Goal: Task Accomplishment & Management: Manage account settings

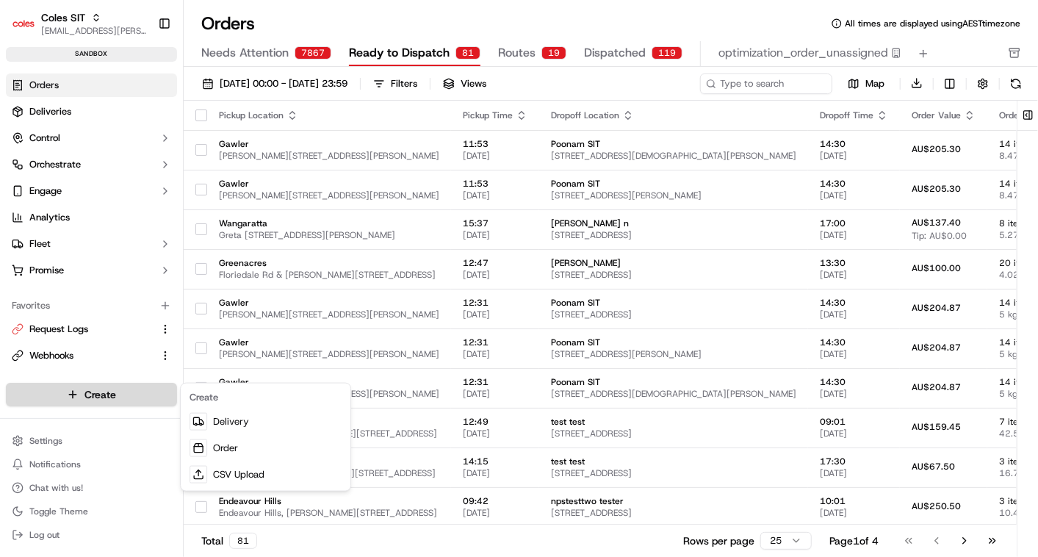
click at [79, 402] on html "Coles SIT vinod.valluri@coles.com.au Toggle Sidebar sandbox Orders Deliveries C…" at bounding box center [519, 278] width 1038 height 557
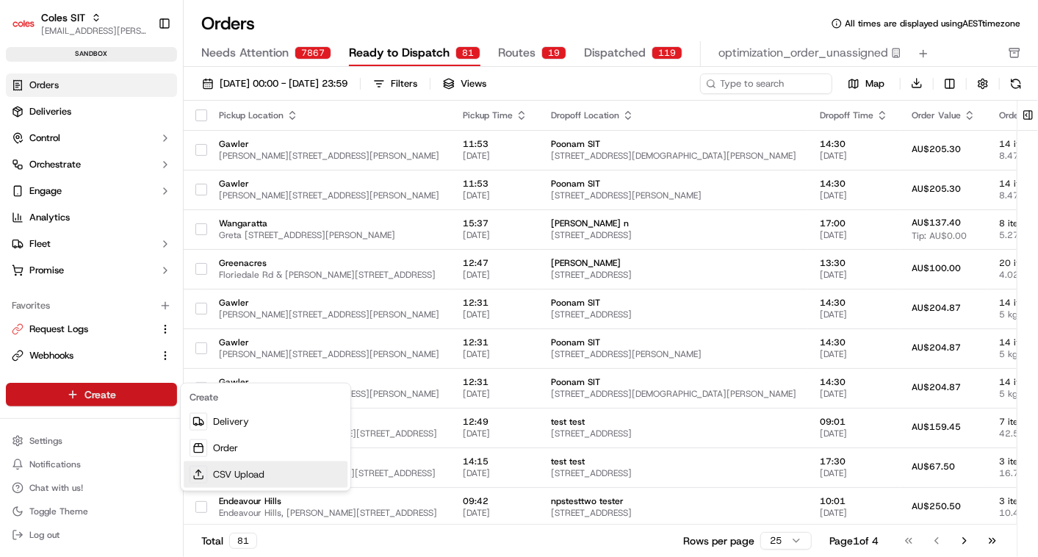
click at [232, 486] on link "CSV Upload" at bounding box center [266, 474] width 164 height 26
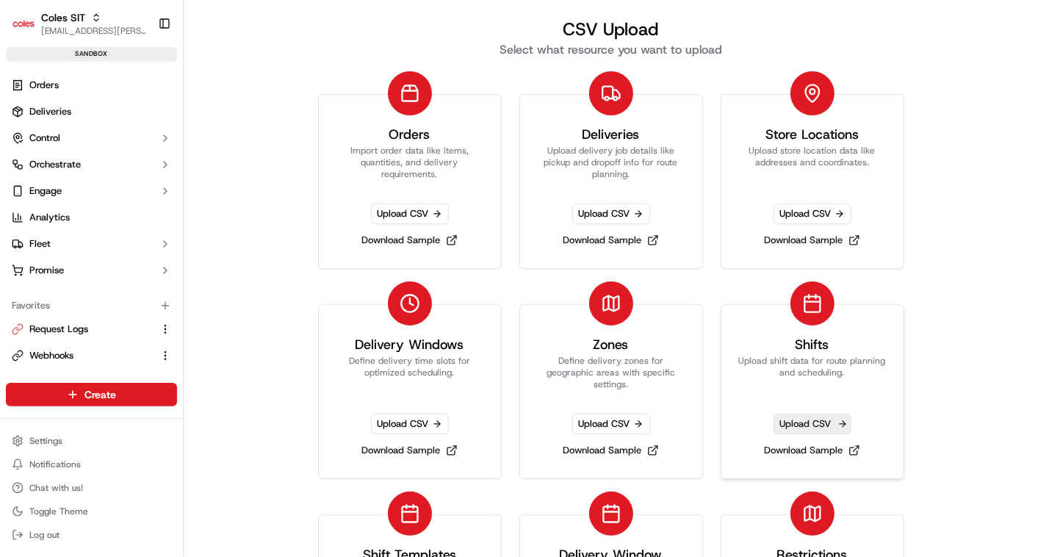
click at [792, 415] on span "Upload CSV" at bounding box center [813, 424] width 78 height 21
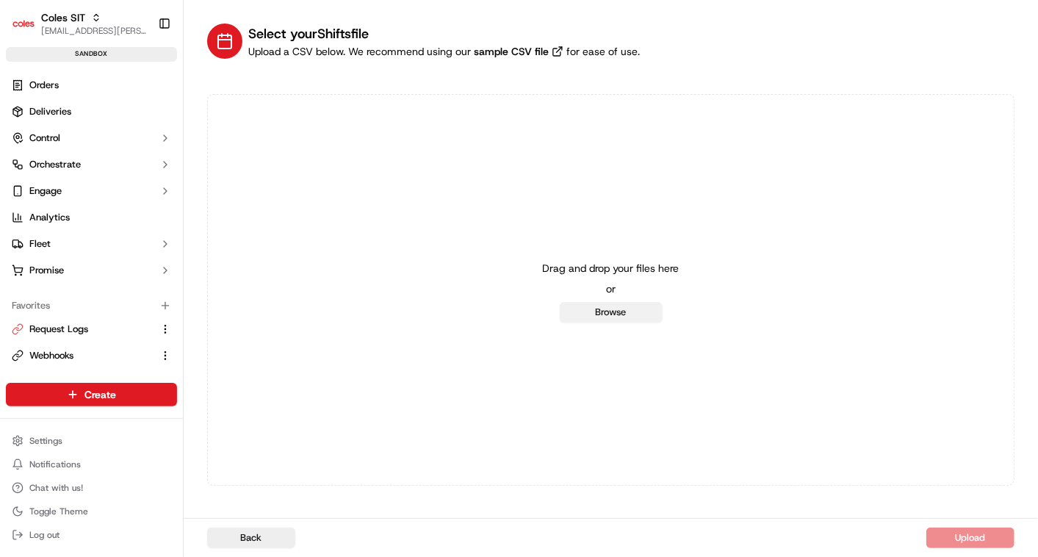
click at [592, 314] on button "Browse" at bounding box center [611, 312] width 103 height 21
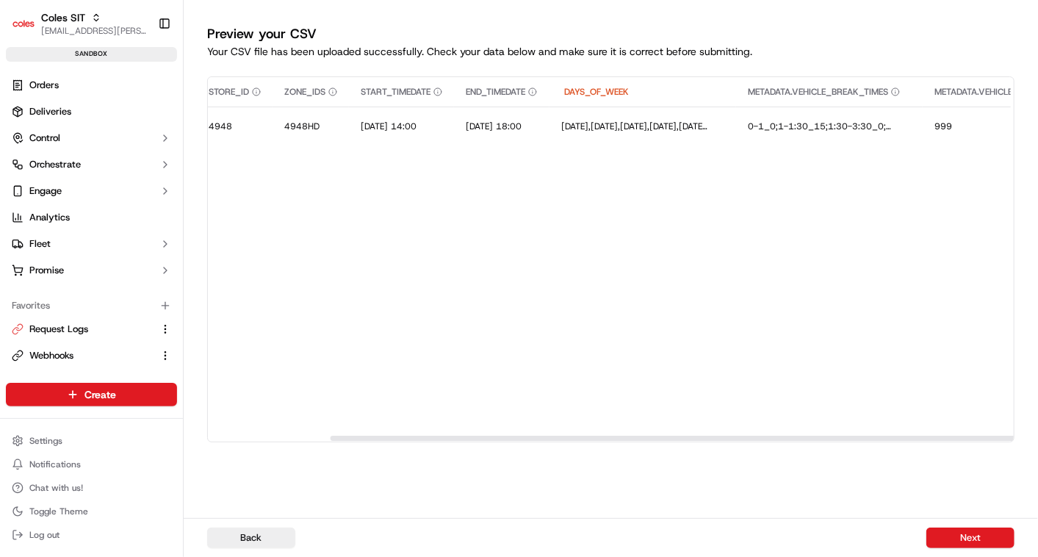
scroll to position [0, 310]
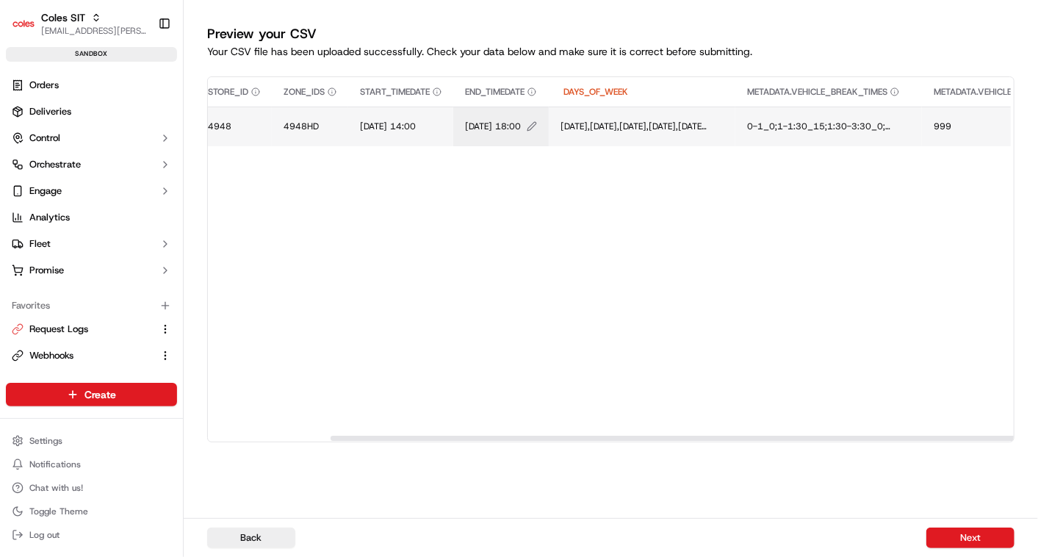
click at [537, 128] on icon "Edit END_TIMEDATE value" at bounding box center [532, 126] width 10 height 10
click at [572, 109] on input "19/09/2025 18:00" at bounding box center [572, 111] width 163 height 26
type input "19/09/2025 17:00"
click at [643, 113] on button at bounding box center [643, 111] width 21 height 26
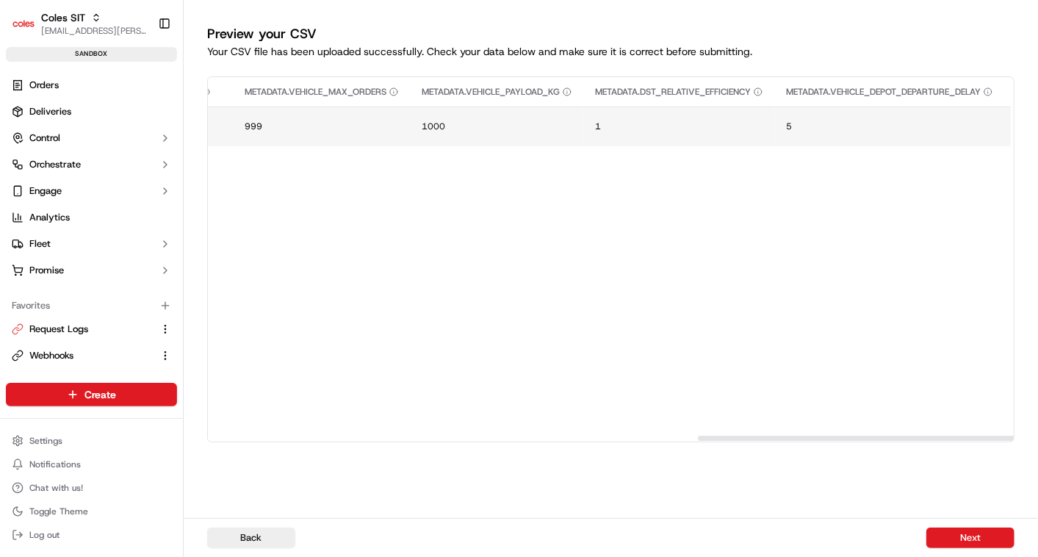
scroll to position [0, 1245]
click at [953, 539] on button "Next" at bounding box center [971, 538] width 88 height 21
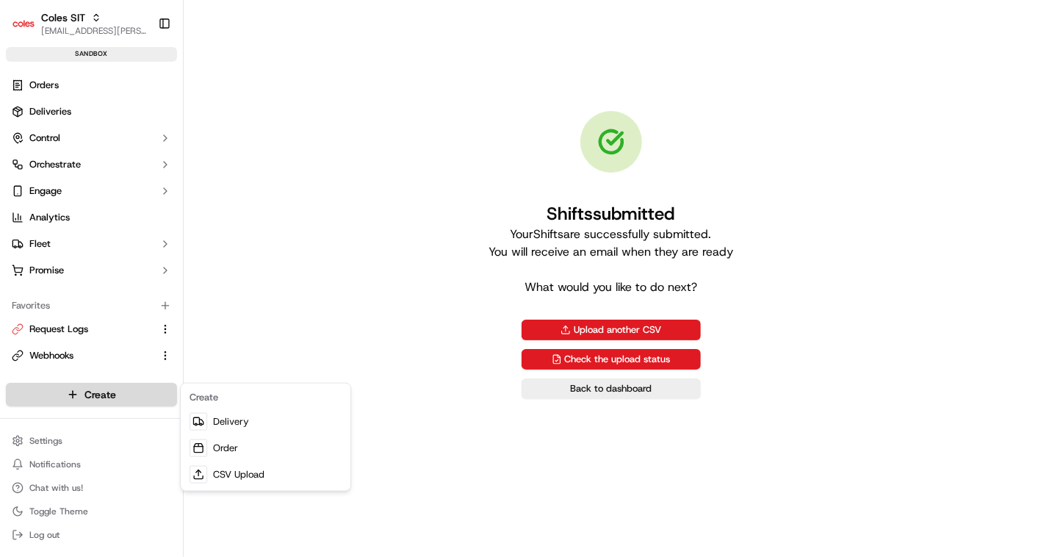
click at [91, 388] on html "Coles SIT vinod.valluri@coles.com.au Toggle Sidebar sandbox Orders Deliveries C…" at bounding box center [519, 278] width 1038 height 557
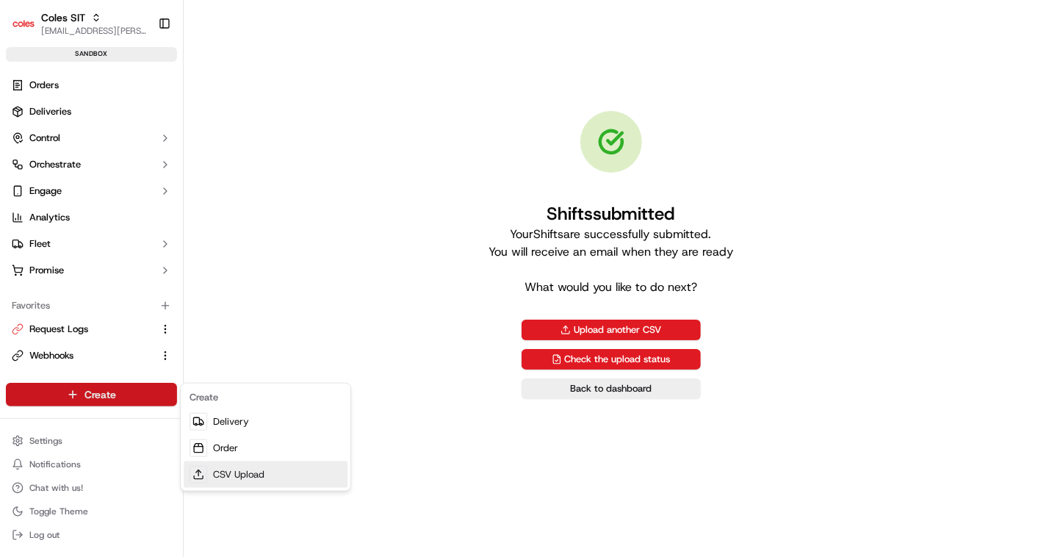
click at [215, 481] on link "CSV Upload" at bounding box center [266, 474] width 164 height 26
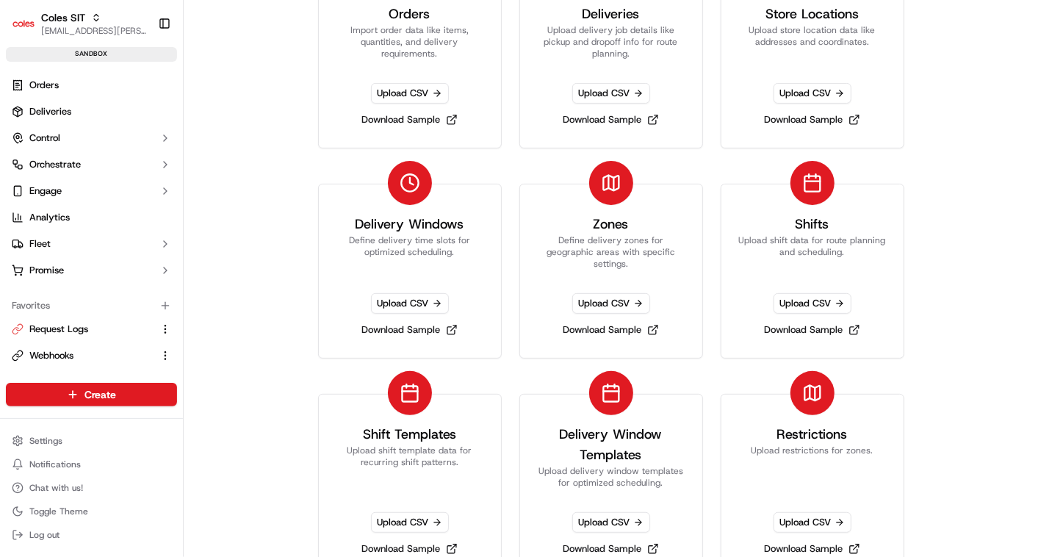
scroll to position [140, 0]
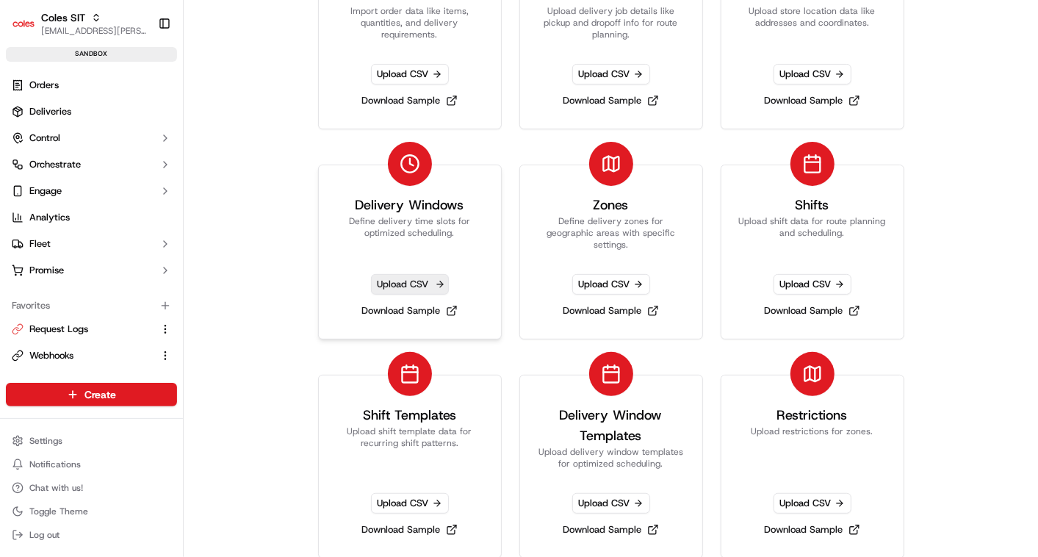
click at [388, 284] on span "Upload CSV" at bounding box center [410, 284] width 78 height 21
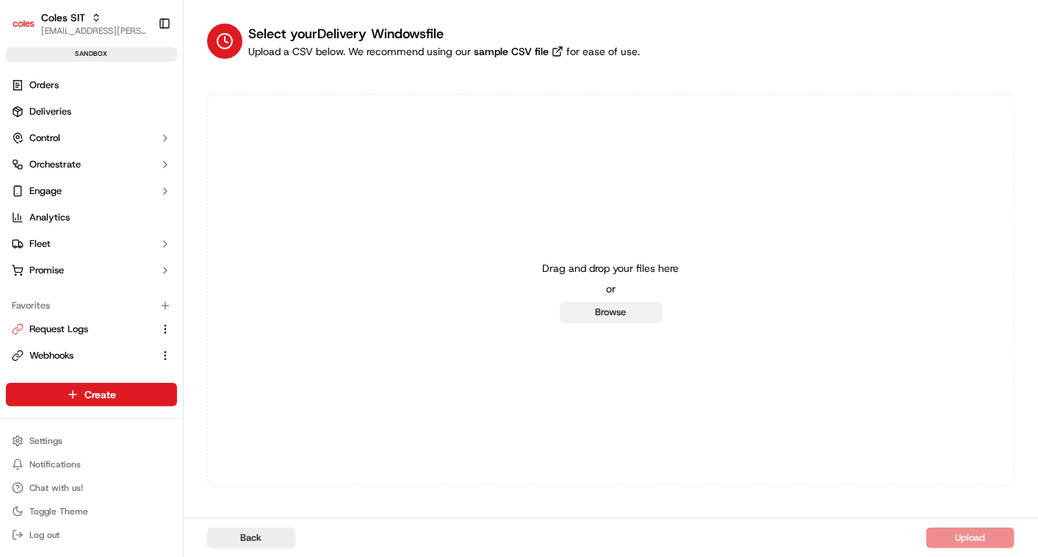
click at [594, 314] on button "Browse" at bounding box center [611, 312] width 103 height 21
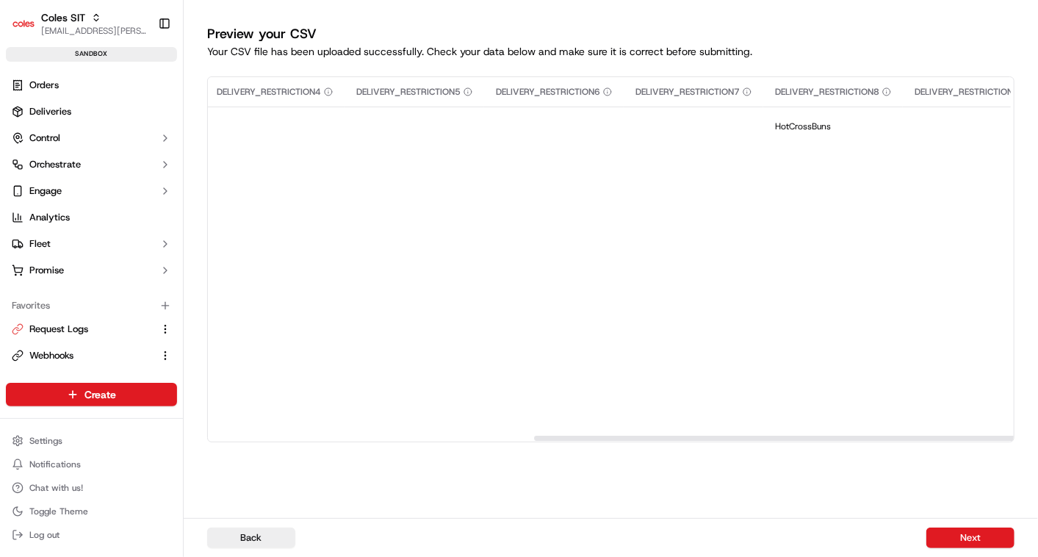
scroll to position [0, 1348]
click at [964, 530] on button "Next" at bounding box center [971, 538] width 88 height 21
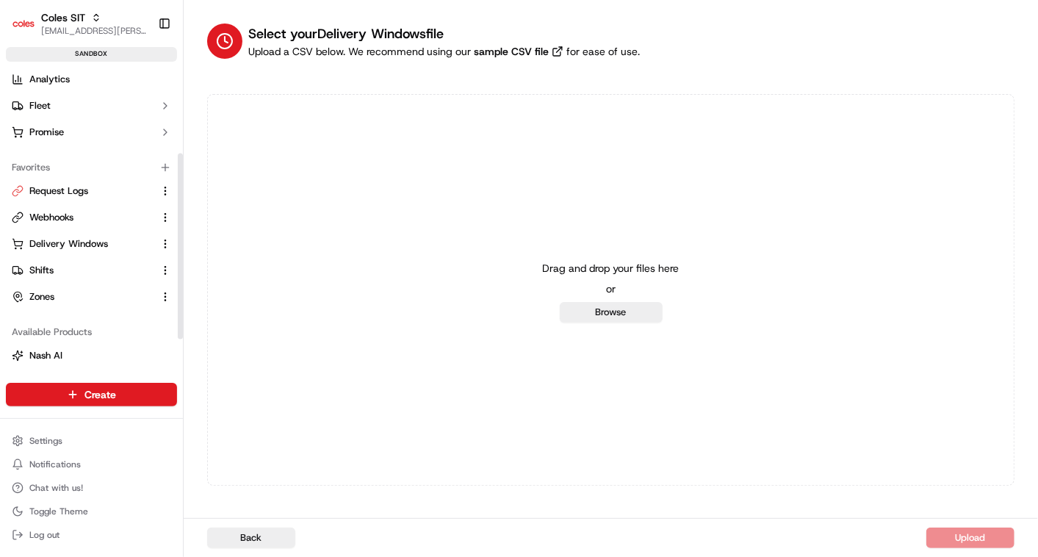
scroll to position [140, 0]
click at [69, 231] on button "Delivery Windows" at bounding box center [91, 242] width 171 height 24
click at [75, 235] on span "Delivery Windows" at bounding box center [68, 241] width 79 height 13
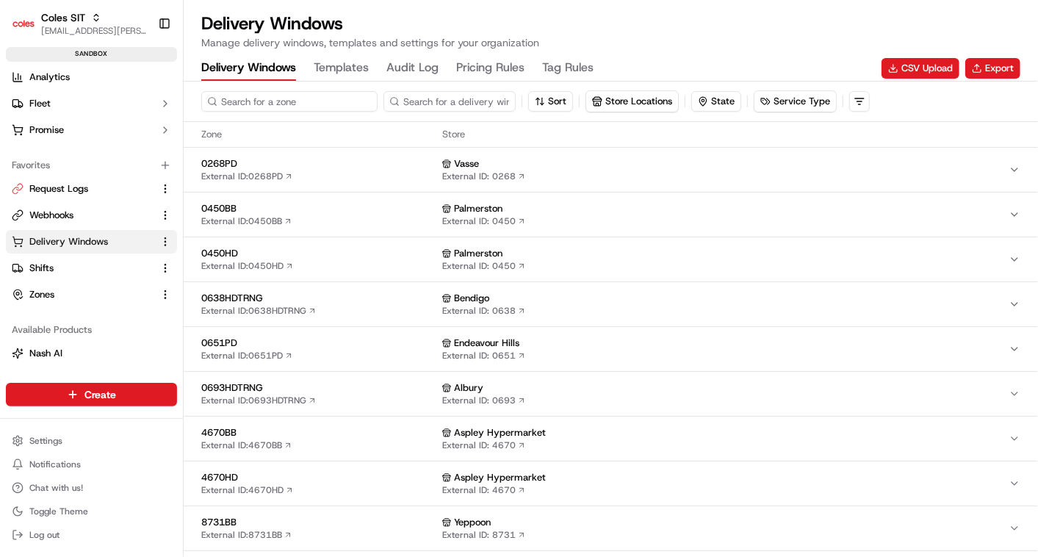
click at [230, 101] on input at bounding box center [289, 101] width 176 height 21
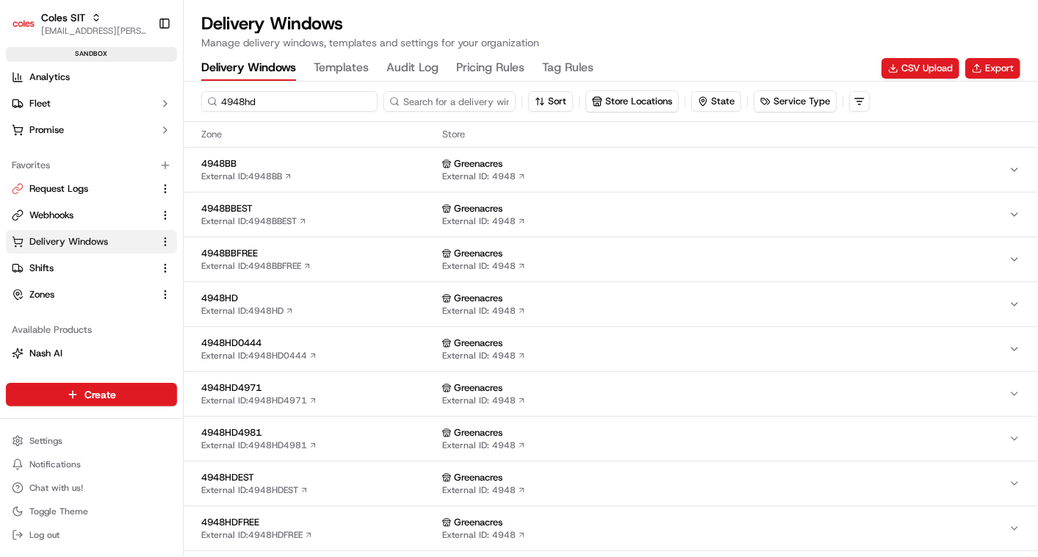
type input "4948hd"
click at [314, 172] on div "4948HD External ID: 4948HD" at bounding box center [318, 169] width 235 height 25
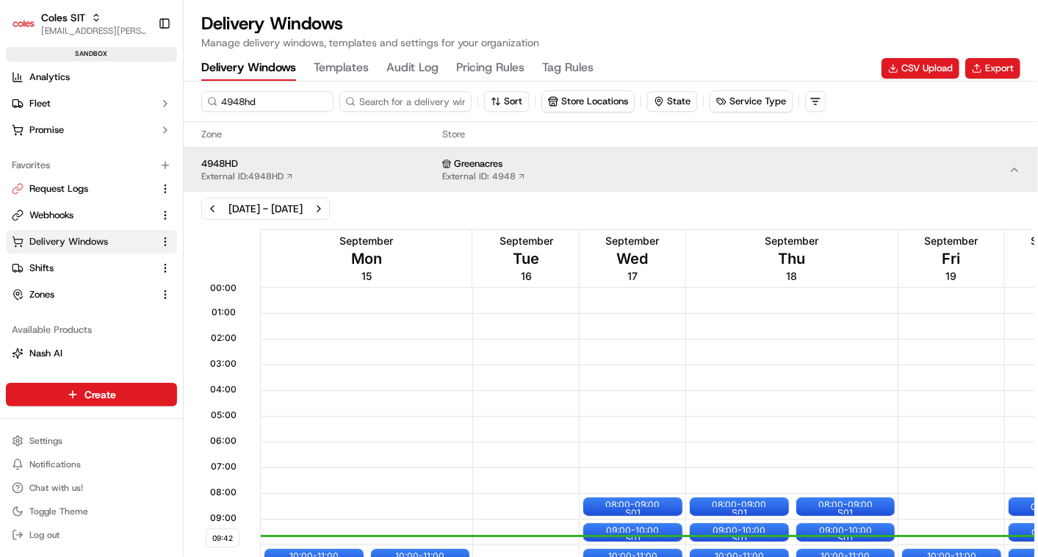
scroll to position [384, 0]
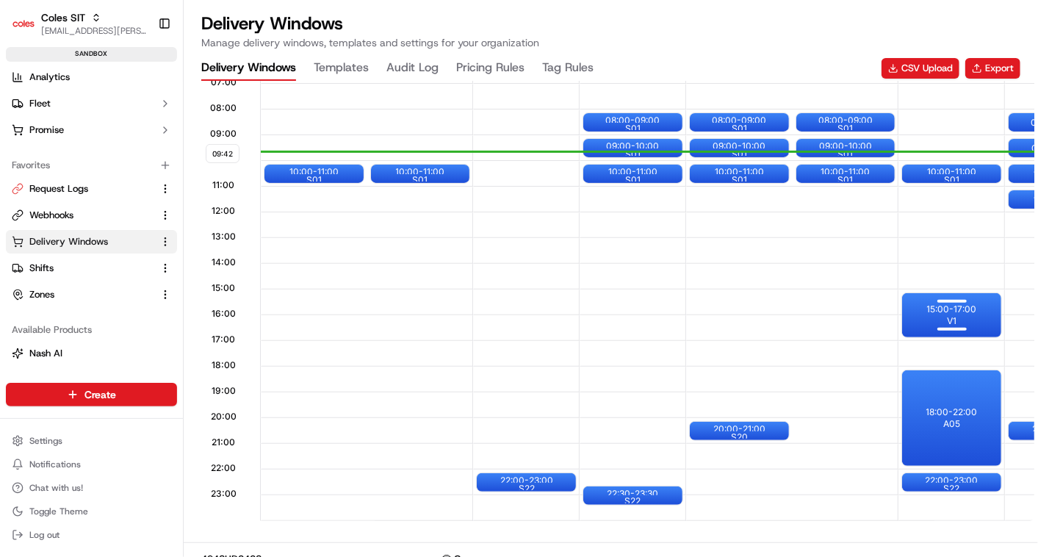
click at [955, 305] on div at bounding box center [952, 302] width 59 height 18
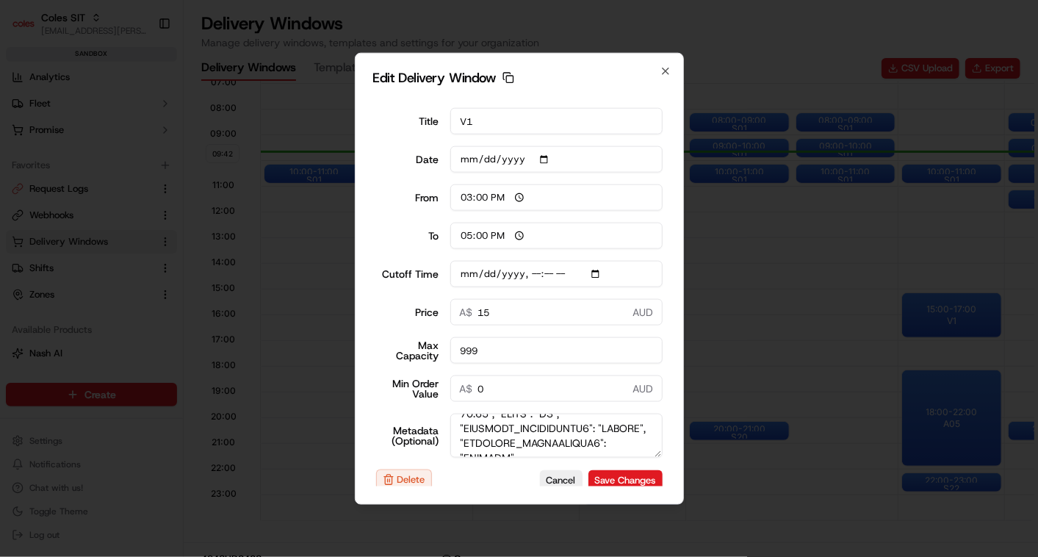
scroll to position [32, 0]
click at [533, 428] on textarea "Metadata (Optional)" at bounding box center [556, 436] width 212 height 44
type input "[DATE]T10:10"
type textarea "{"SERVICE_TYPE": "HD", "WEB_CUTOFF_DATE": "[DATE] 13:30", "SHIFT": "V1", "DELIV…"
click at [533, 270] on input "Cutoff Time" at bounding box center [556, 274] width 212 height 26
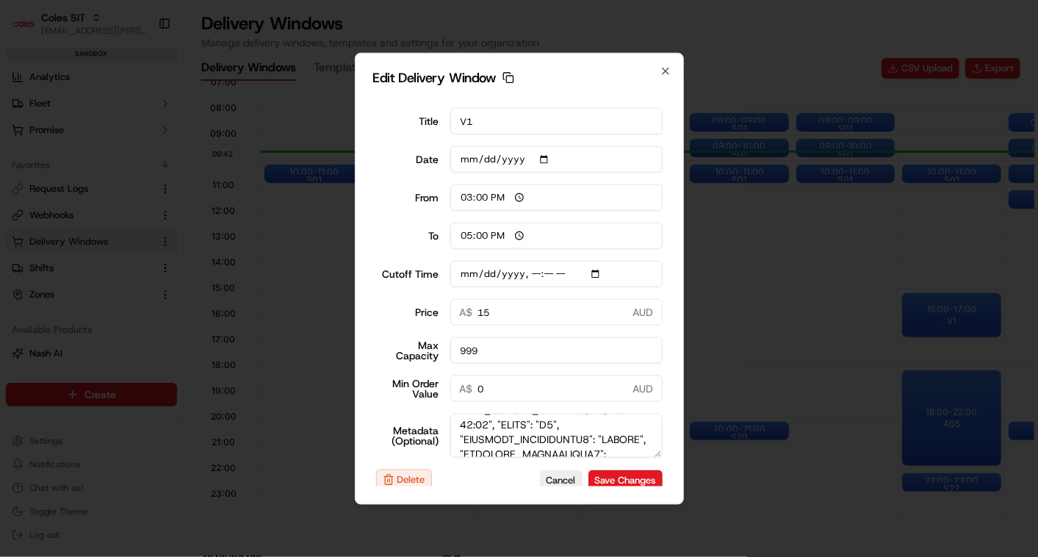
click at [596, 270] on input "Cutoff Time" at bounding box center [556, 274] width 212 height 26
type input "[DATE]T13:40"
click at [599, 474] on button "Save Changes" at bounding box center [626, 480] width 74 height 21
type input "09:43"
type input "10:43"
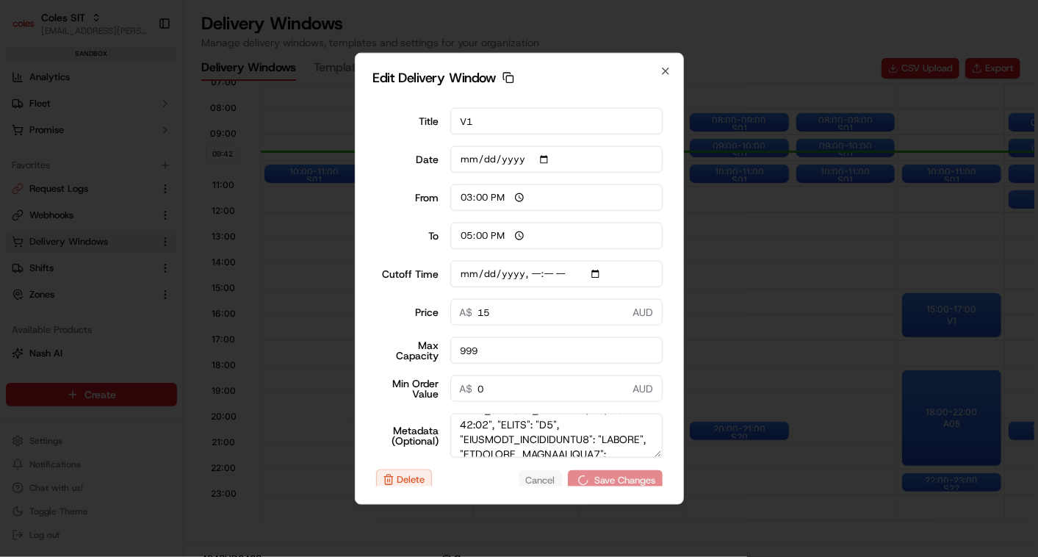
type input "[DATE]T10:10"
type input "0"
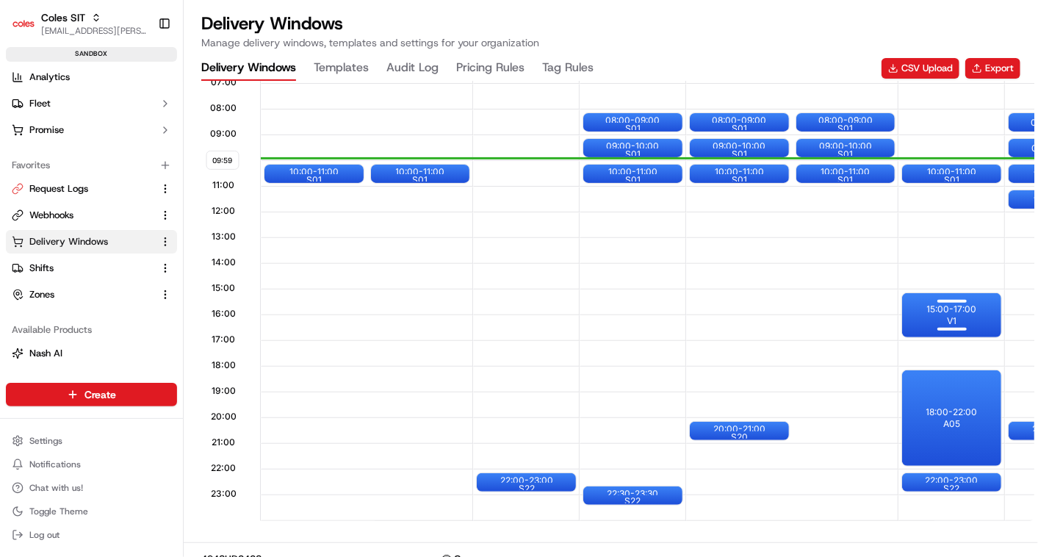
click at [955, 315] on span "V1" at bounding box center [952, 321] width 10 height 12
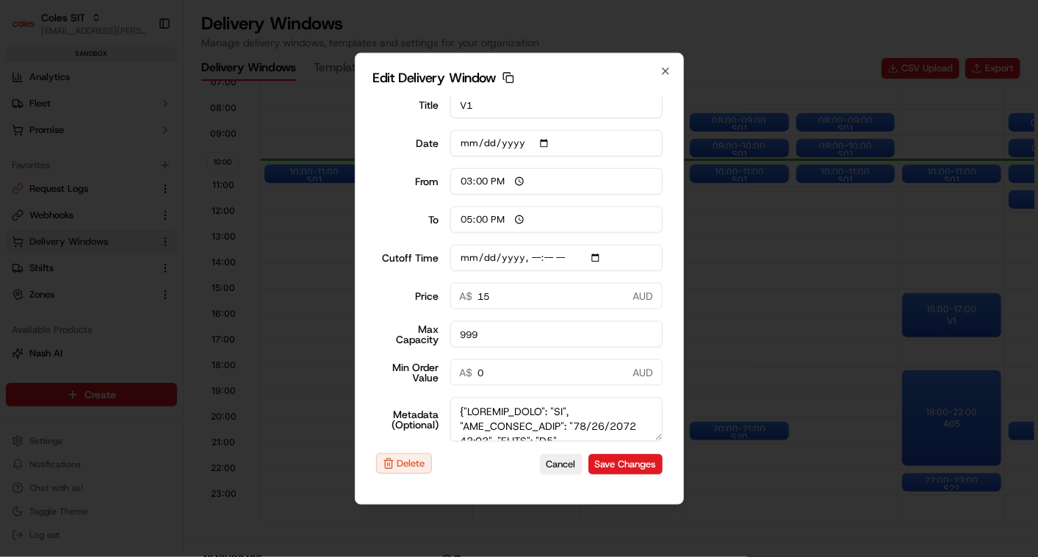
scroll to position [32, 0]
click at [533, 411] on textarea "Metadata (Optional)" at bounding box center [556, 420] width 212 height 44
type input "[DATE]T13:40"
type textarea "{"SERVICE_TYPE": "HD", "WEB_CUTOFF_DATE": "[DATE] 11:00", "SHIFT": "V1", "DELIV…"
click at [530, 256] on input "Cutoff Time" at bounding box center [556, 258] width 212 height 26
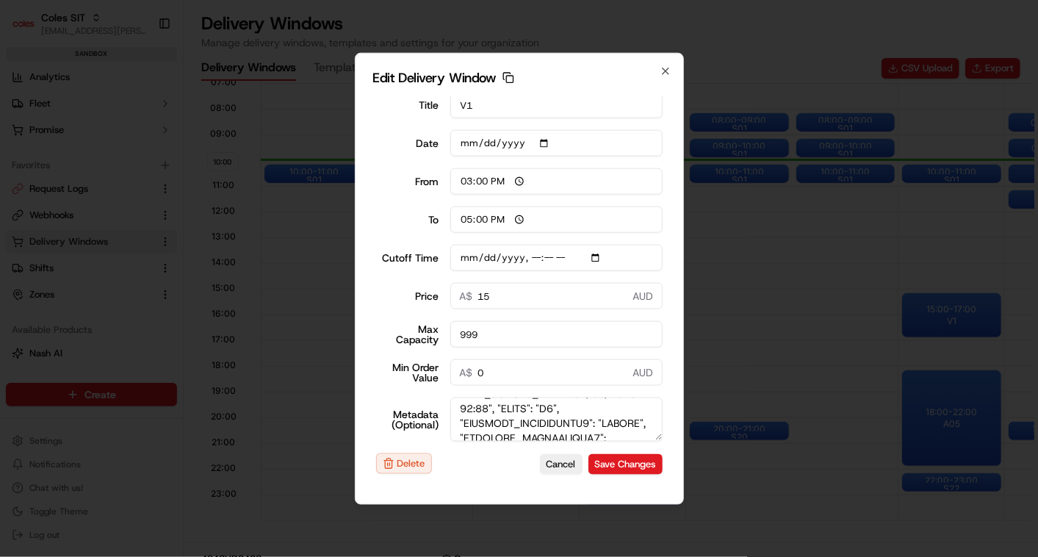
click at [597, 258] on input "Cutoff Time" at bounding box center [556, 258] width 212 height 26
type input "[DATE]T11:00"
type input "10:01"
type input "11:01"
type input "[DATE]T13:40"
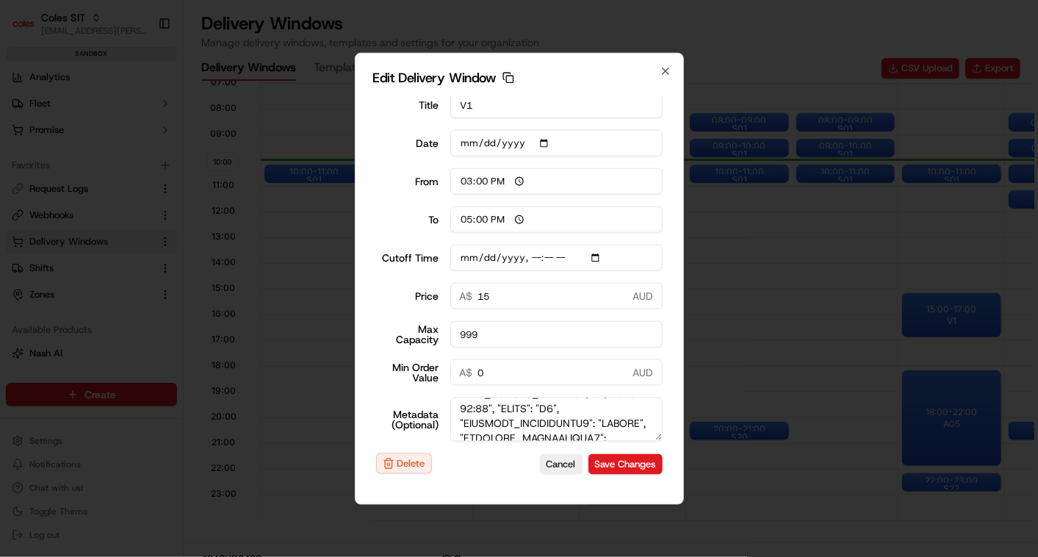
type input "0"
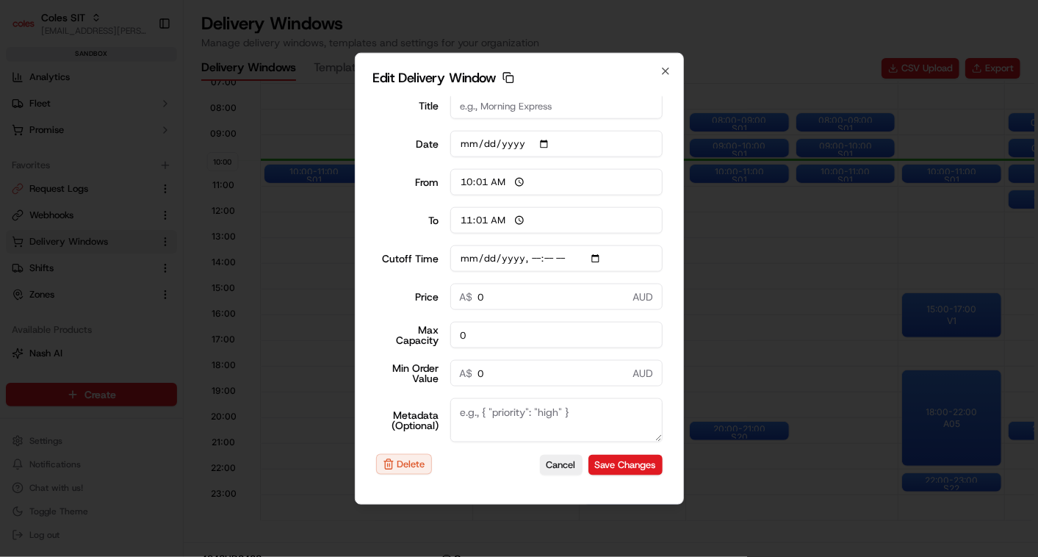
scroll to position [0, 0]
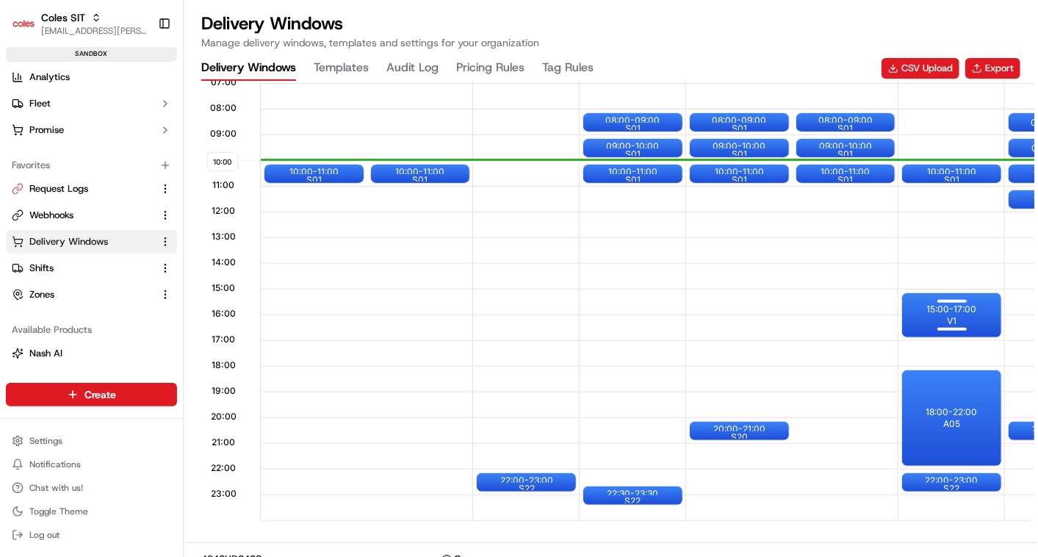
click at [937, 307] on div at bounding box center [952, 302] width 59 height 18
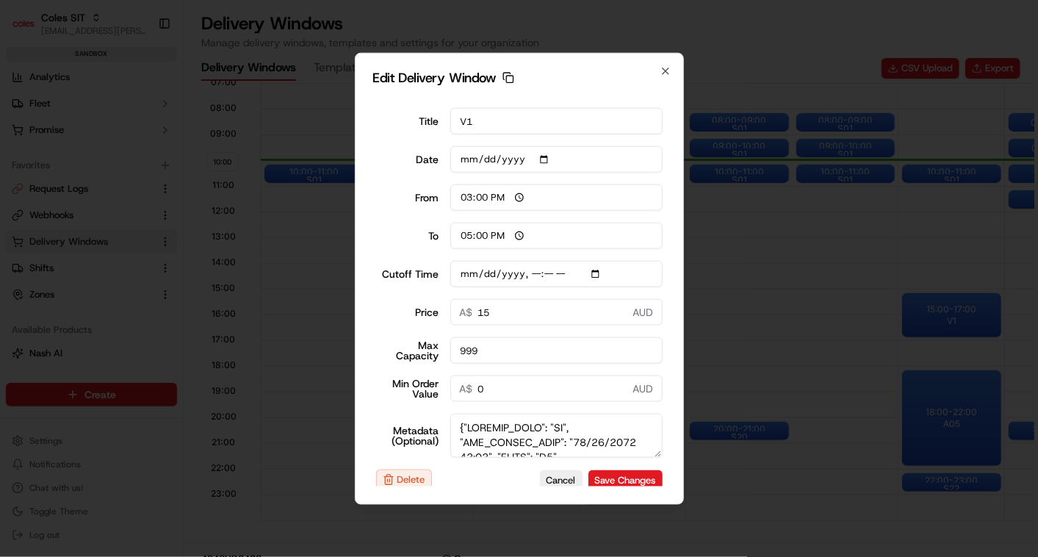
scroll to position [32, 0]
click at [538, 425] on textarea "Metadata (Optional)" at bounding box center [556, 436] width 212 height 44
type input "[DATE]T13:40"
type textarea "{"SERVICE_TYPE": "HD", "WEB_CUTOFF_DATE": "[DATE] 11:00", "SHIFT": "V1", "DELIV…"
click at [593, 276] on input "Cutoff Time" at bounding box center [556, 274] width 212 height 26
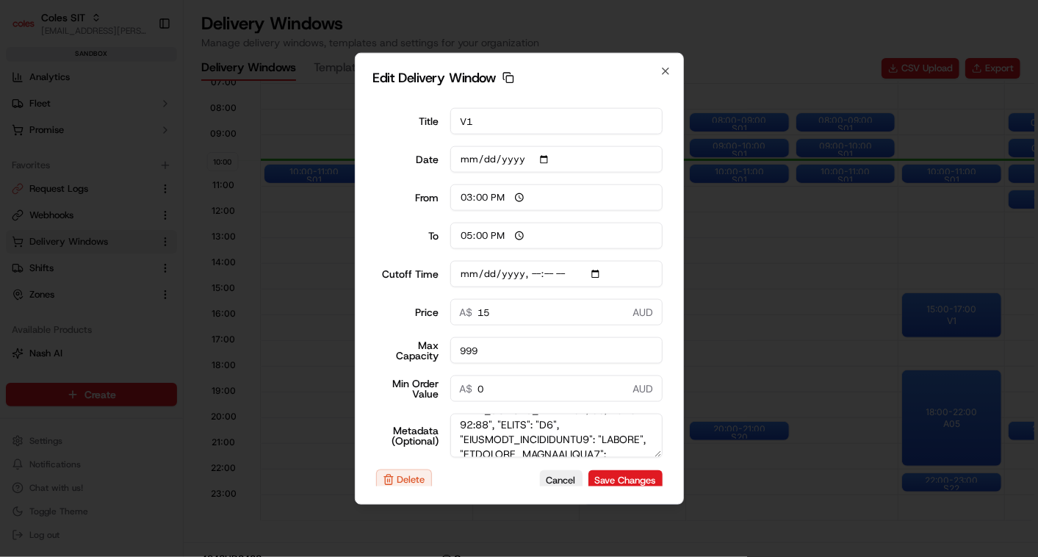
click at [547, 267] on input "Cutoff Time" at bounding box center [556, 274] width 212 height 26
click at [593, 268] on input "Cutoff Time" at bounding box center [556, 274] width 212 height 26
type input "[DATE]T11:10"
click at [676, 254] on div "Edit Delivery Window Copy dlw_nHUDQ66RBb248iLGgjriac_05:30_07:30 Title V1 Date …" at bounding box center [519, 279] width 329 height 452
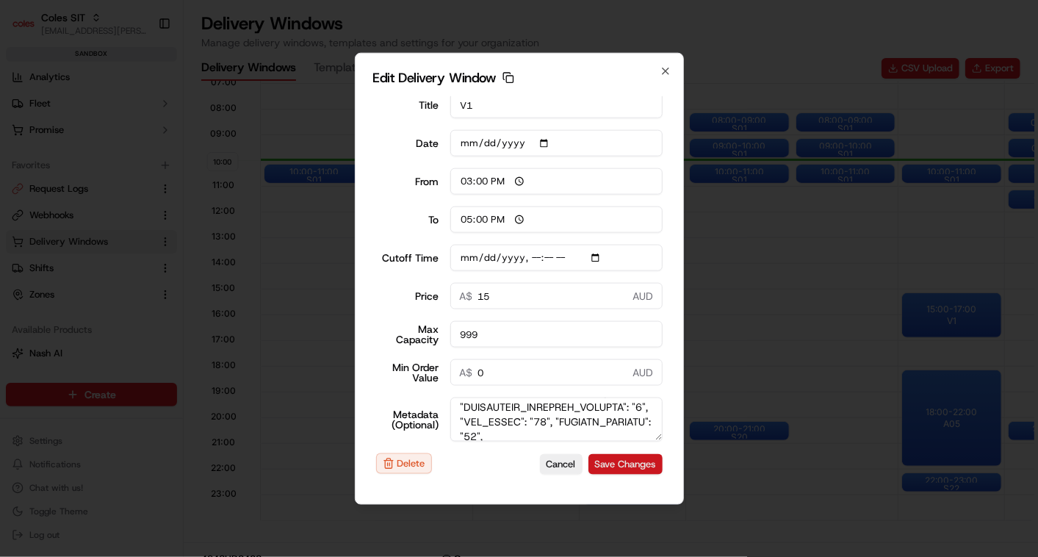
click at [630, 462] on button "Save Changes" at bounding box center [626, 463] width 74 height 21
type input "10:02"
type input "11:02"
type input "[DATE]T13:40"
type input "0"
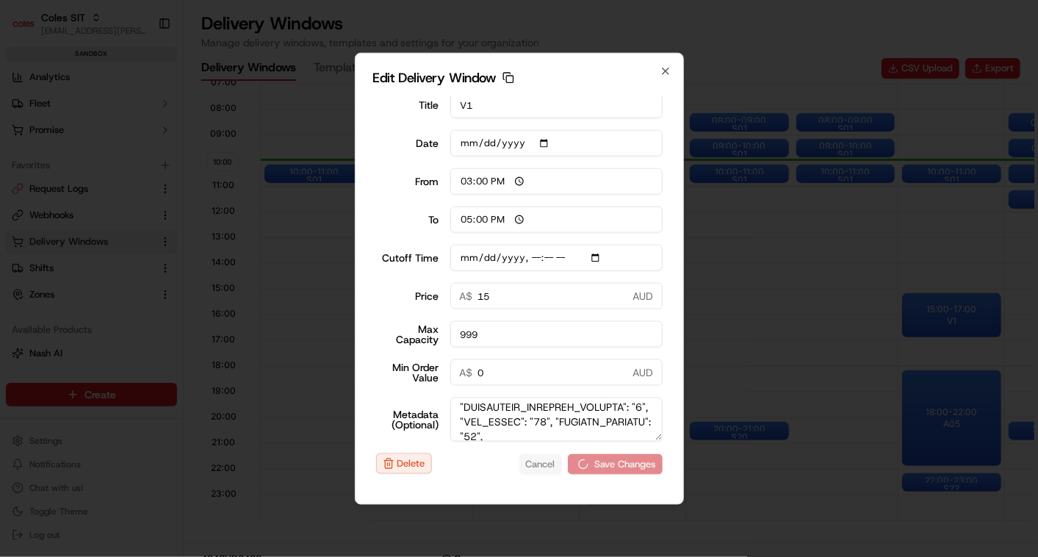
type input "0"
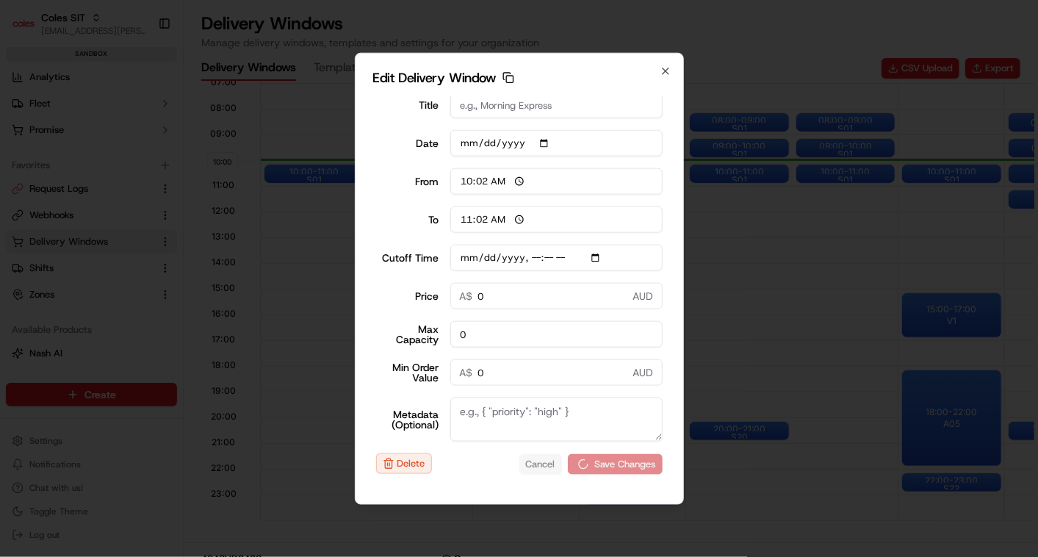
scroll to position [0, 0]
